Goal: Go to known website: Access a specific website the user already knows

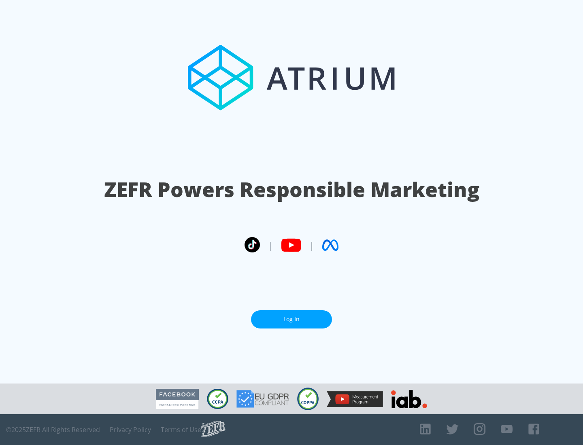
click at [292, 316] on link "Log In" at bounding box center [291, 320] width 81 height 18
